Goal: Check status: Check status

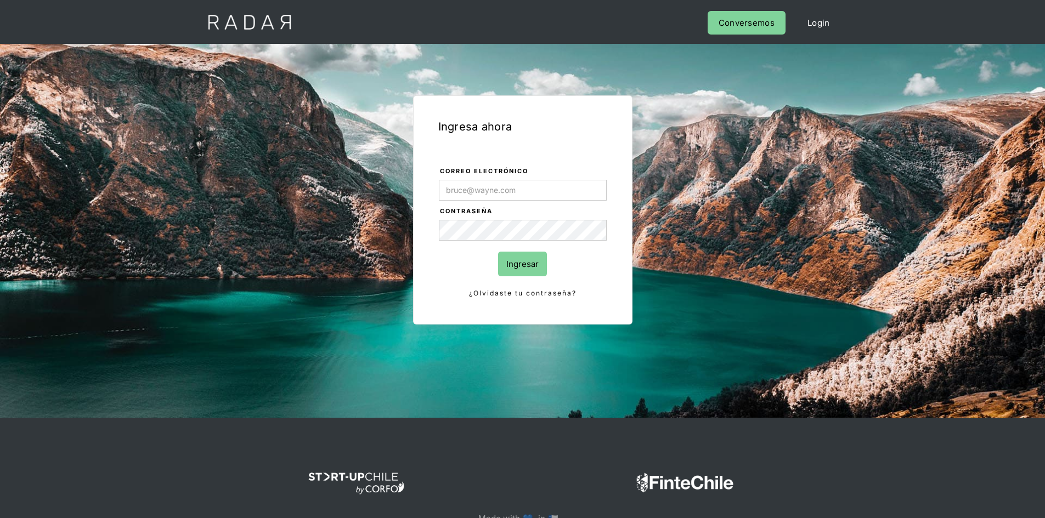
drag, startPoint x: 565, startPoint y: 174, endPoint x: 561, endPoint y: 180, distance: 7.0
click at [563, 177] on form "Correo electrónico Contraseña Ingresar ¿Olvidaste tu contraseña?" at bounding box center [522, 233] width 169 height 134
click at [551, 194] on input "Correo electrónico" at bounding box center [523, 190] width 168 height 21
type input "[EMAIL_ADDRESS][DOMAIN_NAME]"
click at [520, 262] on input "Ingresar" at bounding box center [522, 264] width 49 height 25
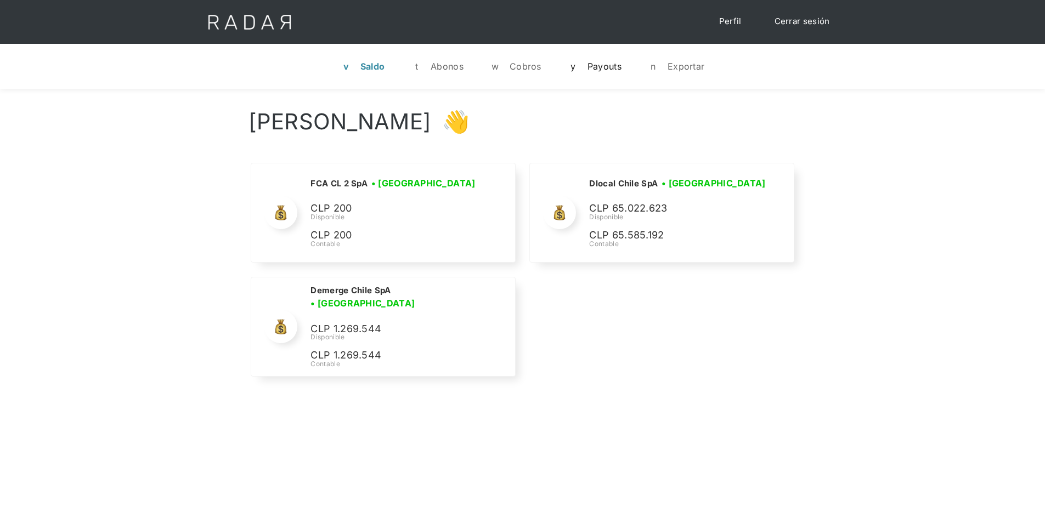
click at [602, 62] on div "Payouts" at bounding box center [604, 66] width 34 height 11
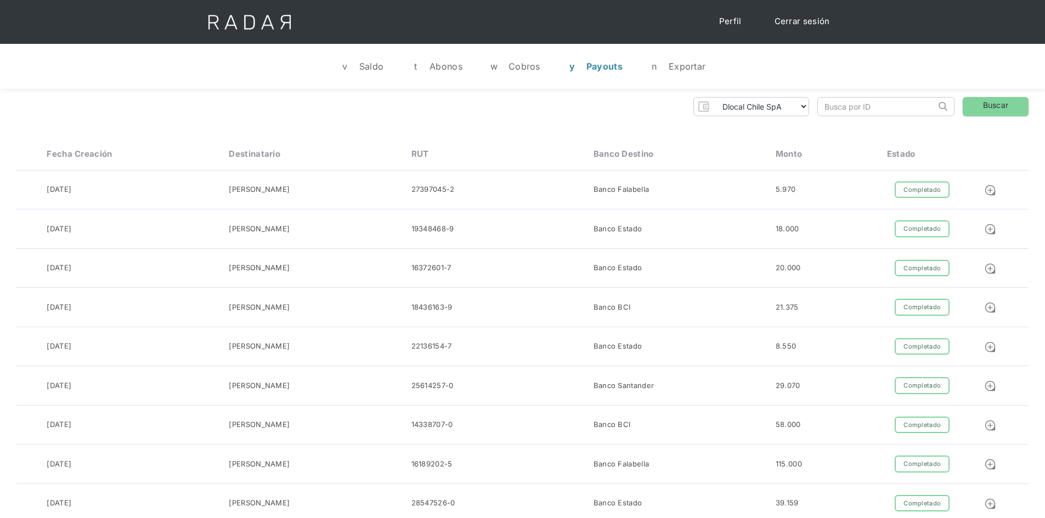
drag, startPoint x: 825, startPoint y: 100, endPoint x: 842, endPoint y: 109, distance: 19.4
click at [829, 102] on input "search" at bounding box center [877, 107] width 118 height 18
paste input "523244070"
click at [986, 110] on link "Buscar" at bounding box center [996, 106] width 66 height 19
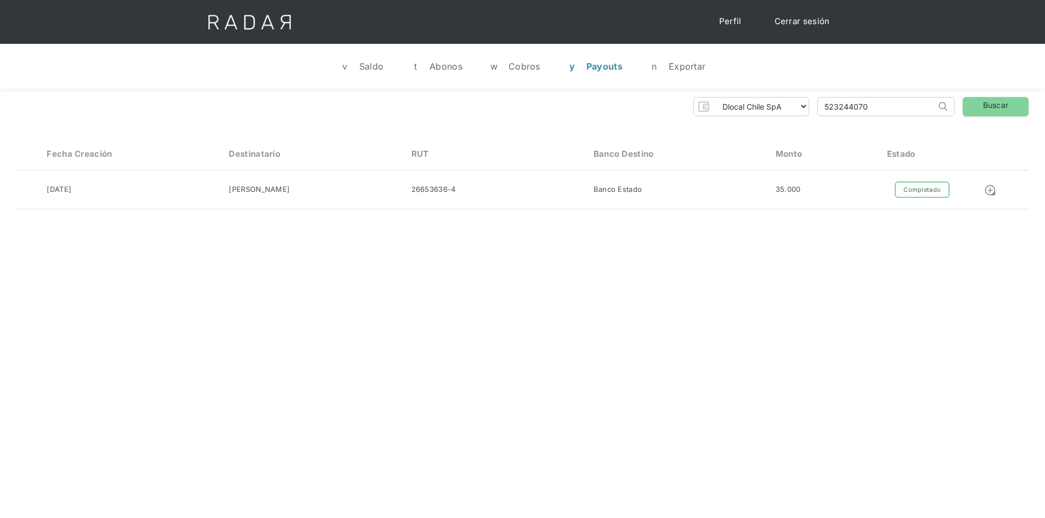
click at [863, 101] on input "523244070" at bounding box center [877, 107] width 118 height 18
paste input "374"
click at [863, 101] on input "523243740" at bounding box center [877, 107] width 118 height 18
click at [962, 105] on div "Dlocal Chile SpA Demerge Chile SpA FCA CL 2 SpA Thank you! Your submission has …" at bounding box center [522, 106] width 1012 height 19
click at [982, 111] on link "Buscar" at bounding box center [996, 106] width 66 height 19
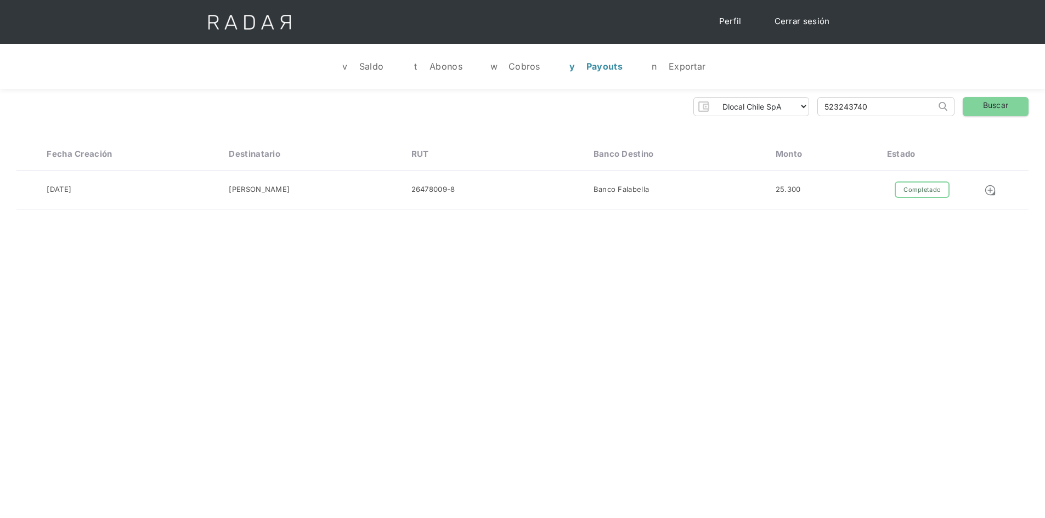
click at [839, 109] on input "523243740" at bounding box center [877, 107] width 118 height 18
paste input "19"
click at [997, 98] on link "Buscar" at bounding box center [996, 106] width 66 height 19
click at [841, 105] on input "523243190" at bounding box center [877, 107] width 118 height 18
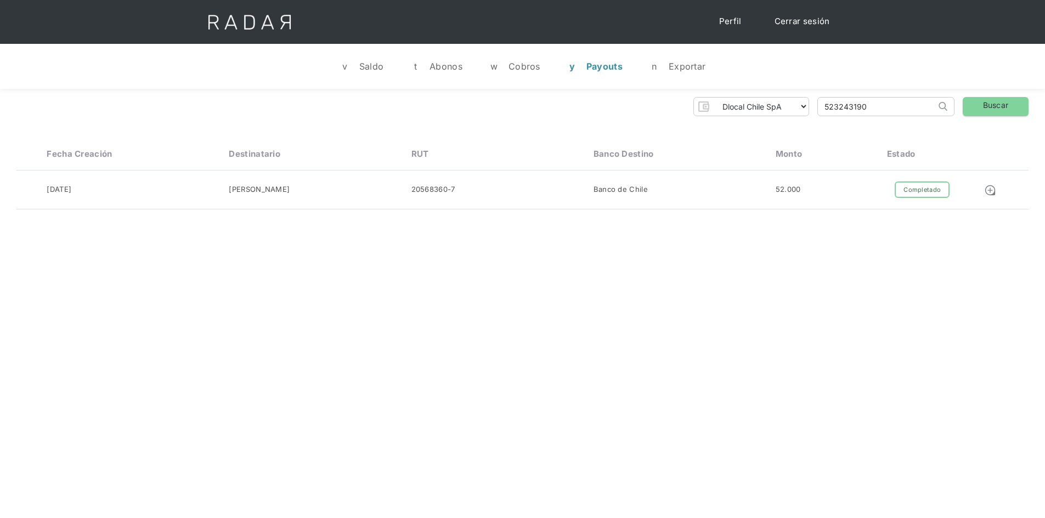
click at [841, 105] on input "523243190" at bounding box center [877, 107] width 118 height 18
paste input "52324087"
click at [862, 109] on input "52352324087243190" at bounding box center [877, 107] width 118 height 18
paste input "240872"
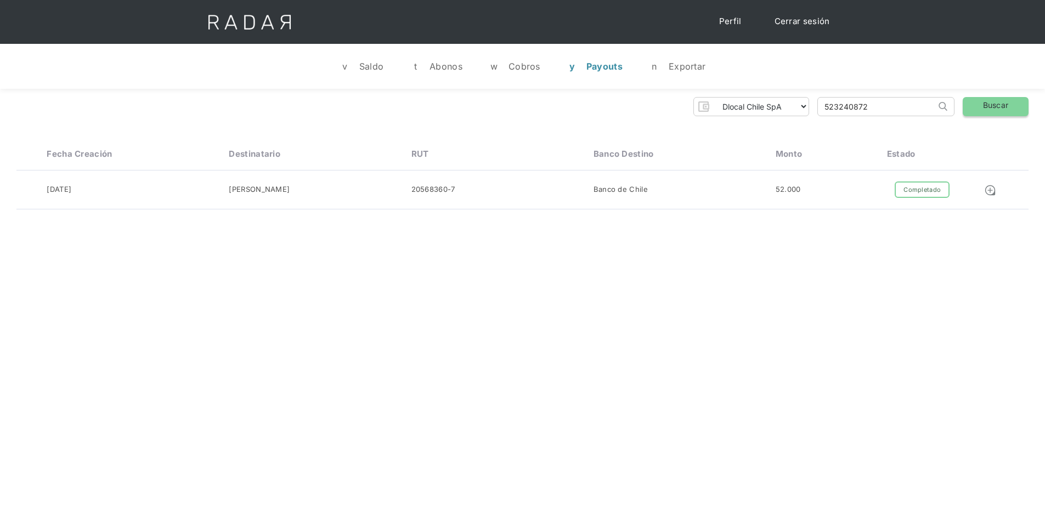
click at [1009, 108] on link "Buscar" at bounding box center [996, 106] width 66 height 19
click at [875, 111] on input "523240872" at bounding box center [877, 107] width 118 height 18
paste input "1855"
click at [992, 103] on link "Buscar" at bounding box center [996, 106] width 66 height 19
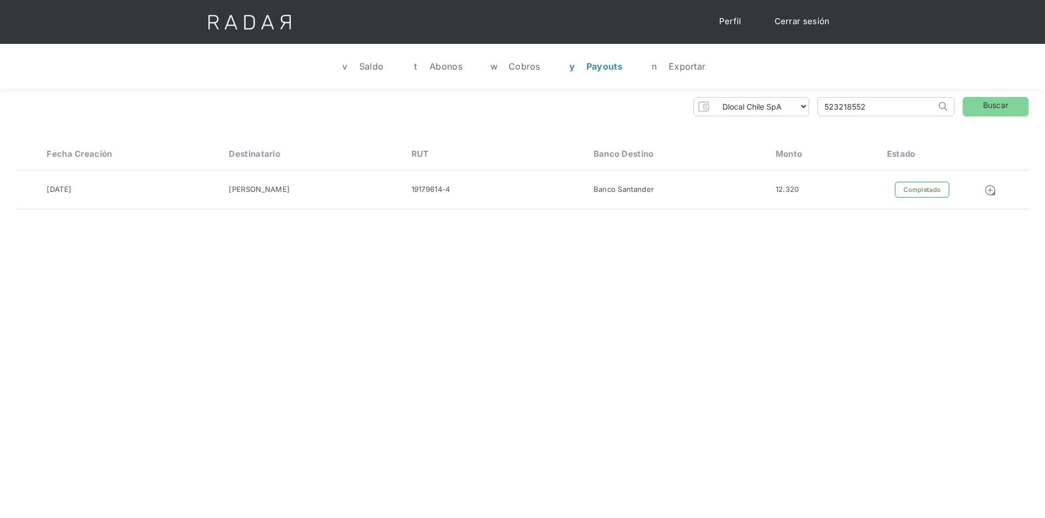
click at [850, 105] on input "523218552" at bounding box center [877, 107] width 118 height 18
paste input "7906"
click at [985, 107] on link "Buscar" at bounding box center [996, 106] width 66 height 19
click at [850, 110] on input "523217906" at bounding box center [877, 107] width 118 height 18
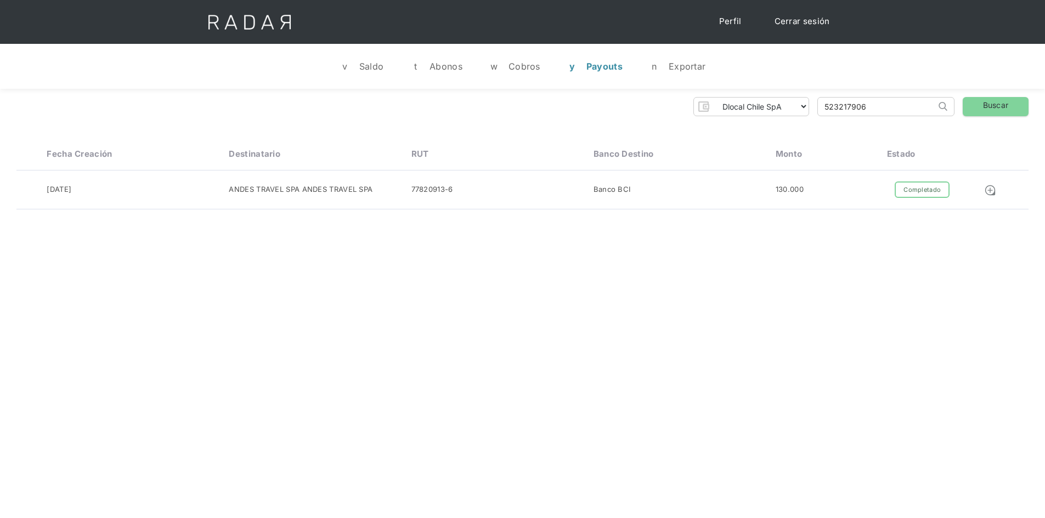
click at [850, 110] on input "523217906" at bounding box center [877, 107] width 118 height 18
paste input "2650"
click at [1008, 100] on link "Buscar" at bounding box center [996, 106] width 66 height 19
click at [863, 107] on input "523212650" at bounding box center [877, 107] width 118 height 18
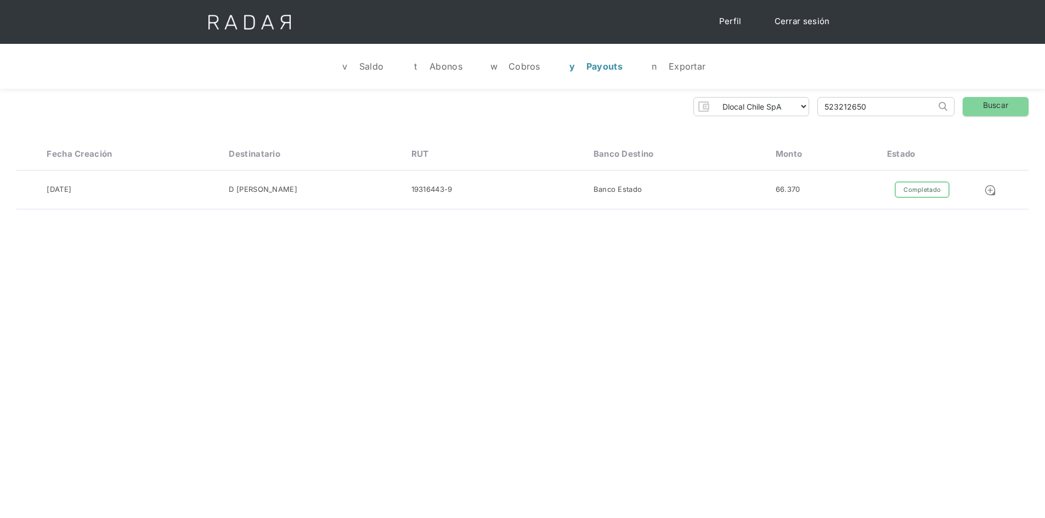
paste input "09329"
click at [999, 99] on link "Buscar" at bounding box center [996, 106] width 66 height 19
click at [863, 94] on div "Dlocal Chile SpA Demerge Chile SpA FCA CL 2 SpA Thank you! Your submission has …" at bounding box center [522, 153] width 1045 height 129
click at [857, 103] on input "523209329" at bounding box center [877, 107] width 118 height 18
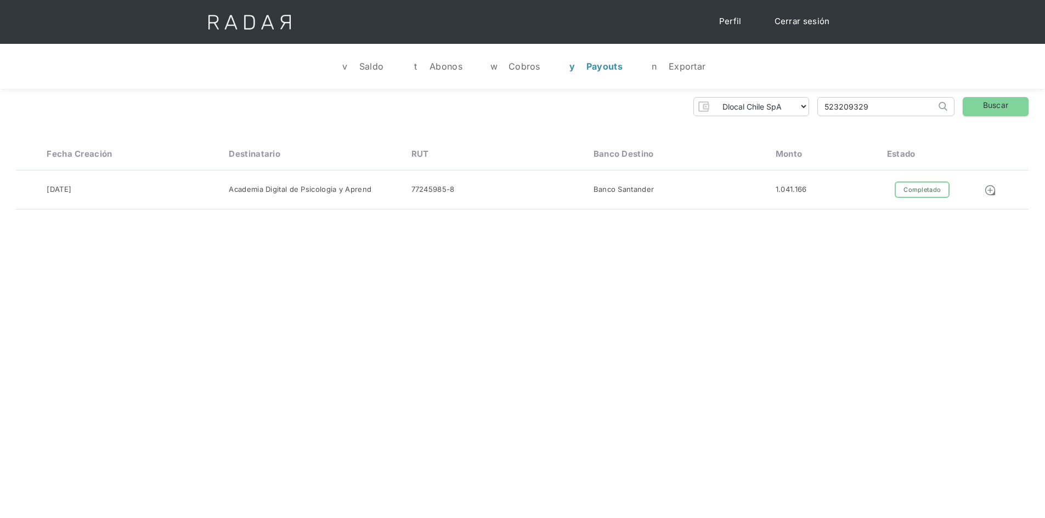
paste input "196515"
click at [987, 101] on link "Buscar" at bounding box center [996, 106] width 66 height 19
click at [849, 99] on input "523196515" at bounding box center [877, 107] width 118 height 18
paste input "85299"
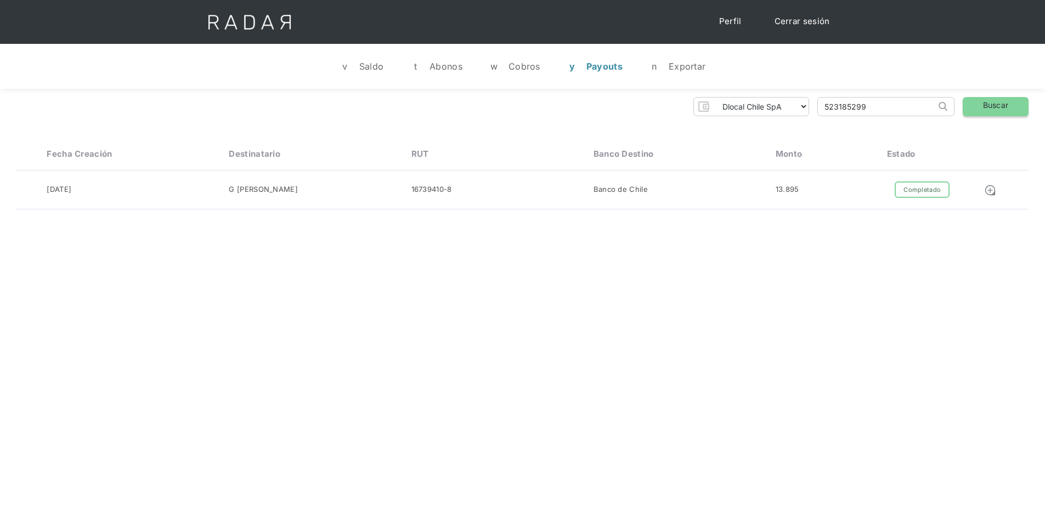
click at [991, 100] on link "Buscar" at bounding box center [996, 106] width 66 height 19
click at [830, 103] on input "523185299" at bounding box center [877, 107] width 118 height 18
paste input "0012"
click at [999, 108] on link "Buscar" at bounding box center [996, 106] width 66 height 19
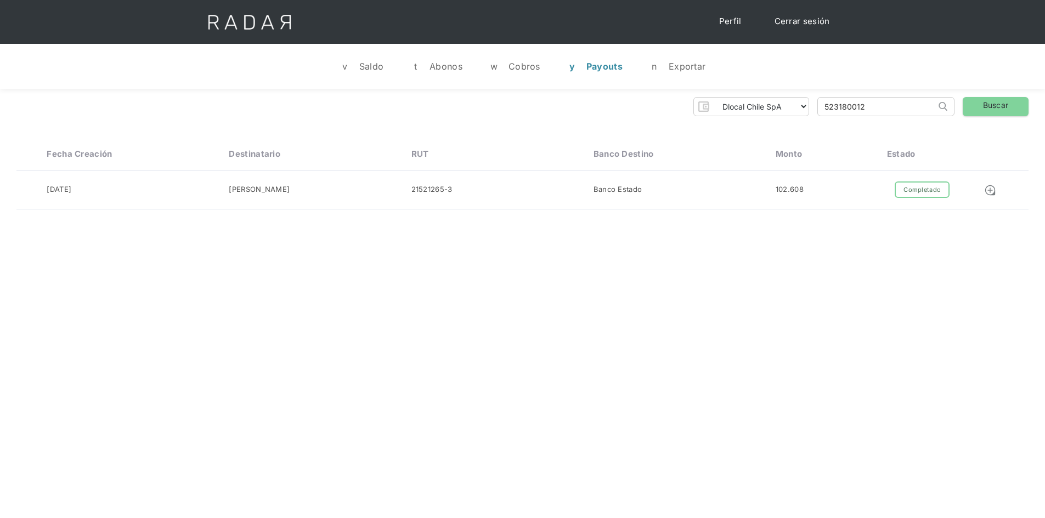
click at [847, 109] on input "523180012" at bounding box center [877, 107] width 118 height 18
paste input "09"
click at [983, 107] on link "Buscar" at bounding box center [996, 106] width 66 height 19
click at [834, 101] on input "523180009" at bounding box center [877, 107] width 118 height 18
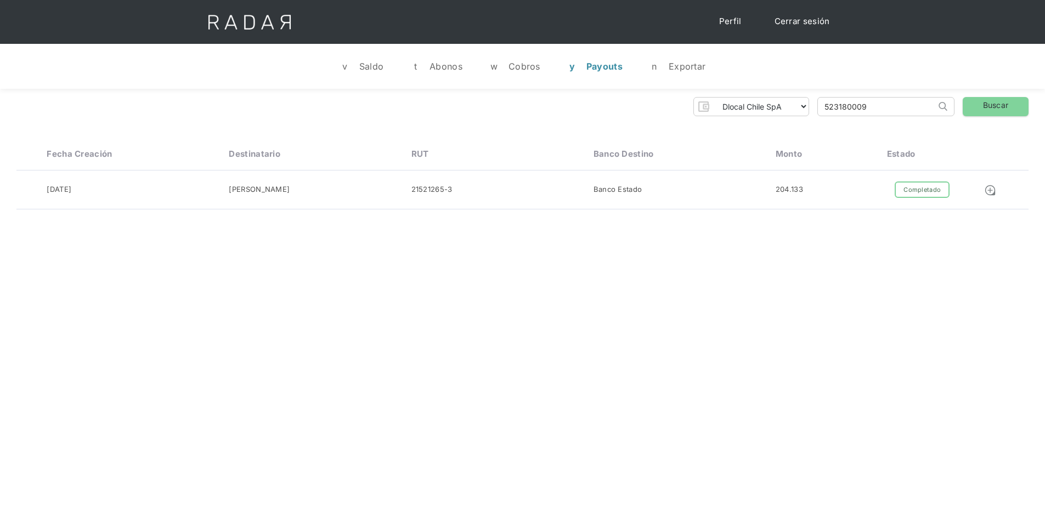
click at [834, 103] on input "523180009" at bounding box center [877, 107] width 118 height 18
paste input "79972"
click at [999, 107] on link "Buscar" at bounding box center [996, 106] width 66 height 19
click at [868, 106] on input "523179972" at bounding box center [877, 107] width 118 height 18
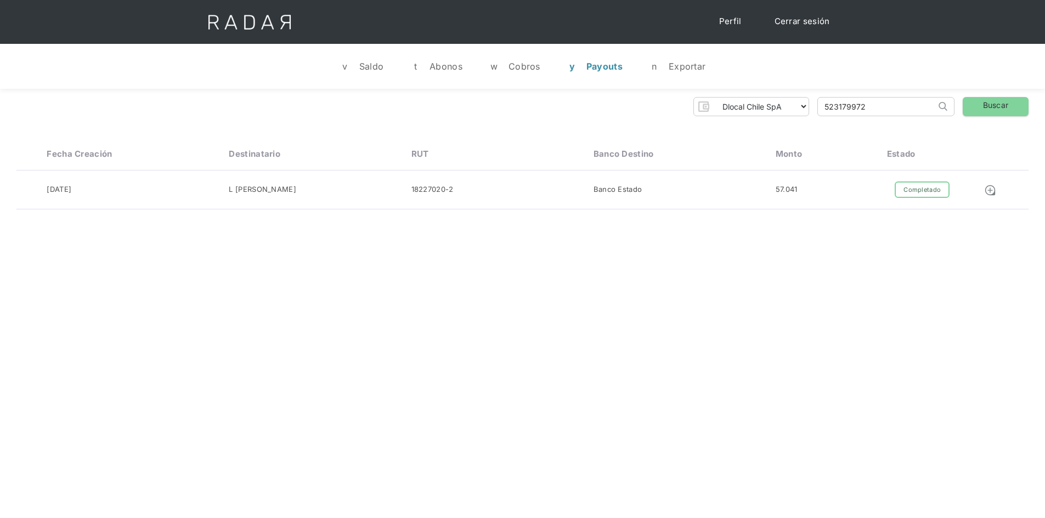
click at [868, 106] on input "523179972" at bounding box center [877, 107] width 118 height 18
paste input "2990577"
click at [987, 116] on div "Dlocal Chile SpA Demerge Chile SpA FCA CL 2 SpA Thank you! Your submission has …" at bounding box center [522, 153] width 1045 height 129
click at [991, 110] on link "Buscar" at bounding box center [996, 106] width 66 height 19
click at [836, 107] on input "522990577" at bounding box center [877, 107] width 118 height 18
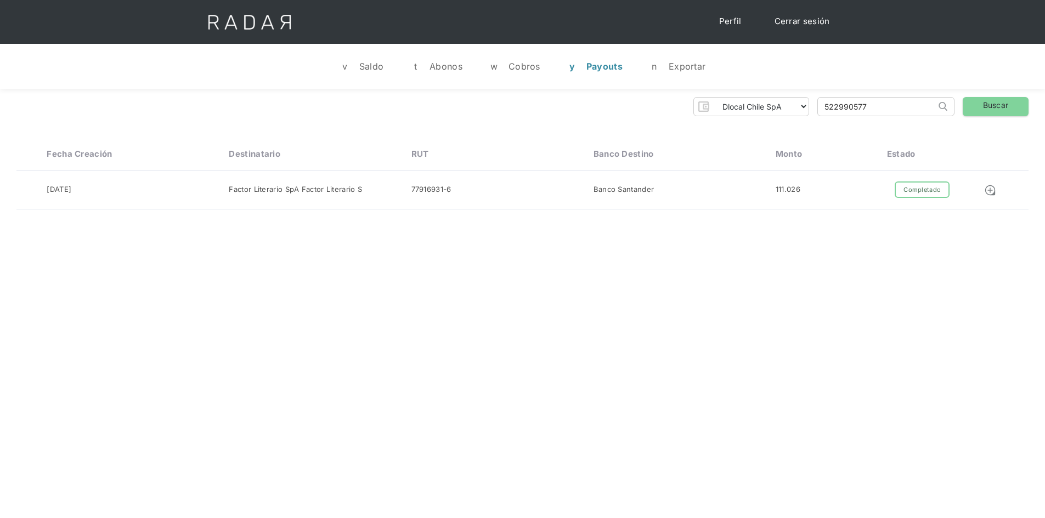
click at [836, 107] on input "522990577" at bounding box center [877, 107] width 118 height 18
paste input "25822"
click at [989, 107] on link "Buscar" at bounding box center [996, 106] width 66 height 19
click at [870, 108] on input "522925822" at bounding box center [877, 107] width 118 height 18
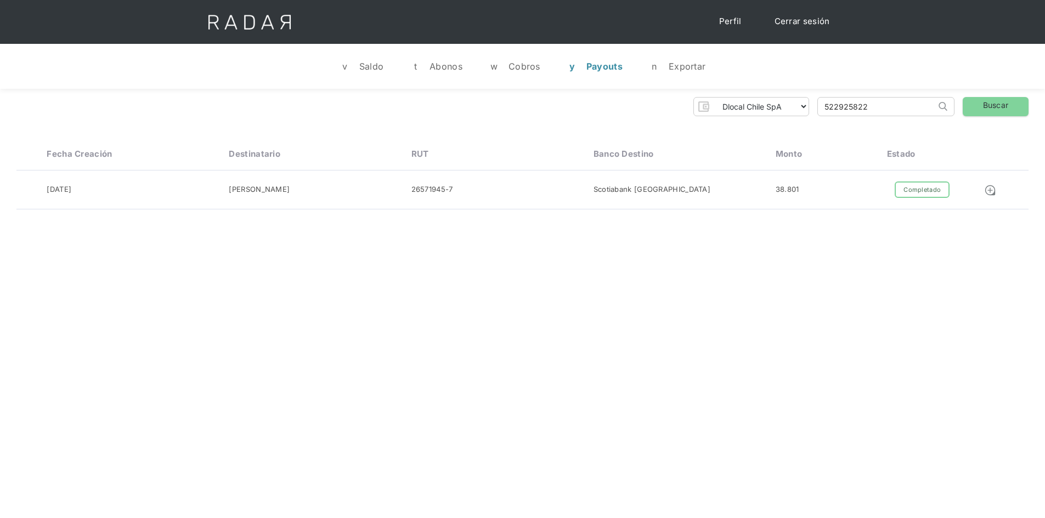
paste input "1970"
click at [988, 101] on link "Buscar" at bounding box center [996, 106] width 66 height 19
click at [828, 113] on input "522921970" at bounding box center [877, 107] width 118 height 18
paste input "883901"
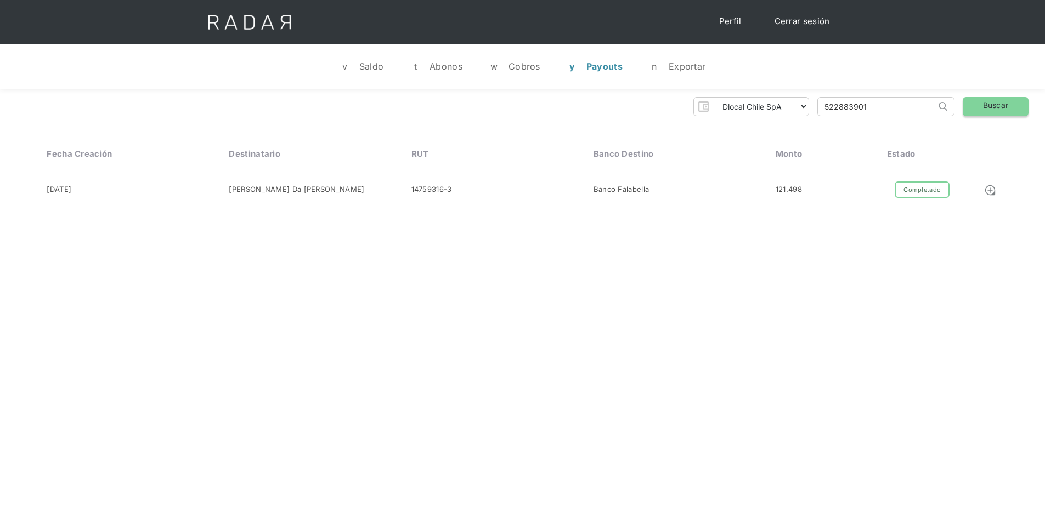
type input "522883901"
click at [975, 108] on link "Buscar" at bounding box center [996, 106] width 66 height 19
